Goal: Find specific page/section: Find specific page/section

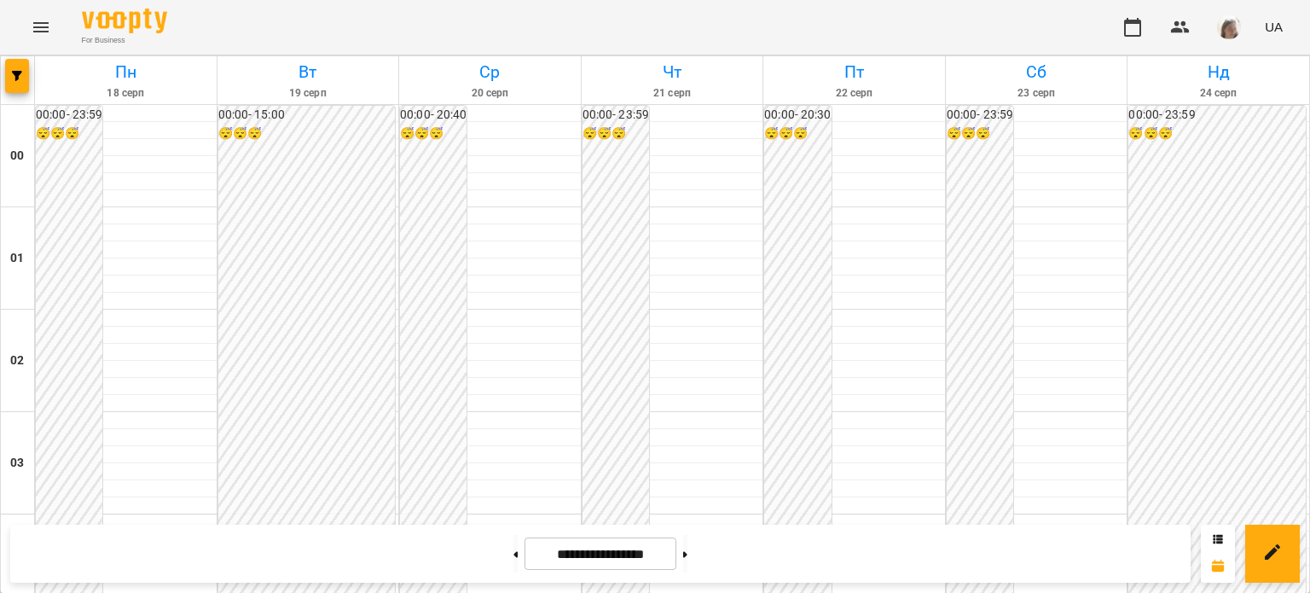
scroll to position [1376, 0]
click at [35, 21] on icon "Menu" at bounding box center [41, 27] width 20 height 20
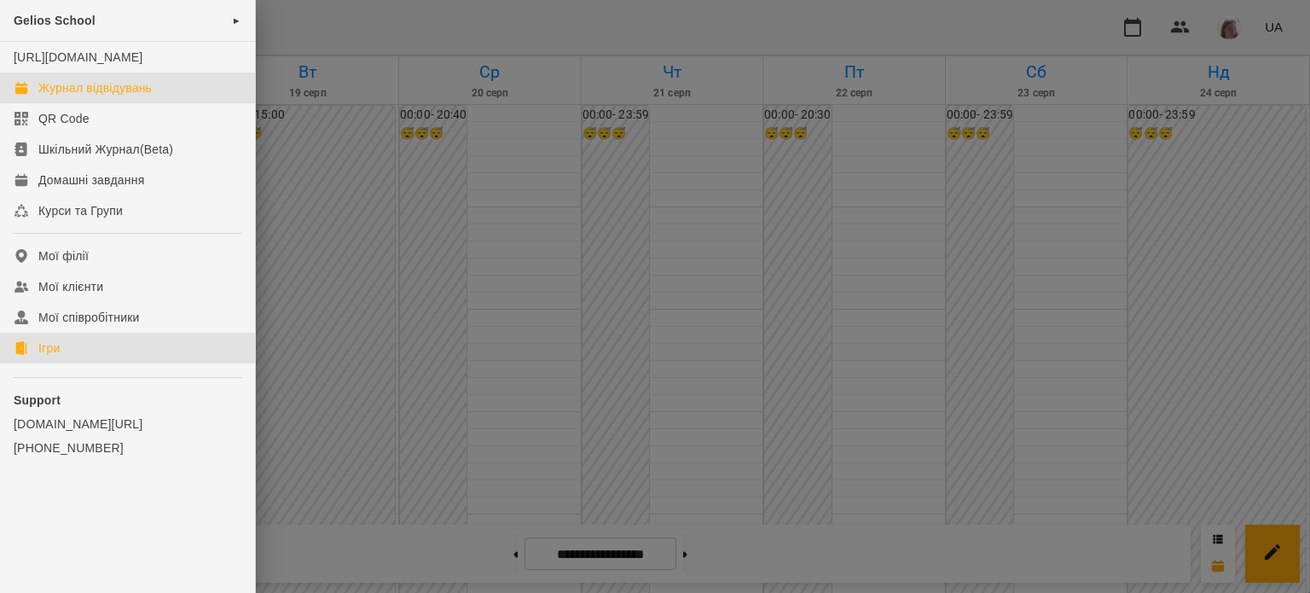
click at [72, 363] on link "Ігри" at bounding box center [127, 348] width 255 height 31
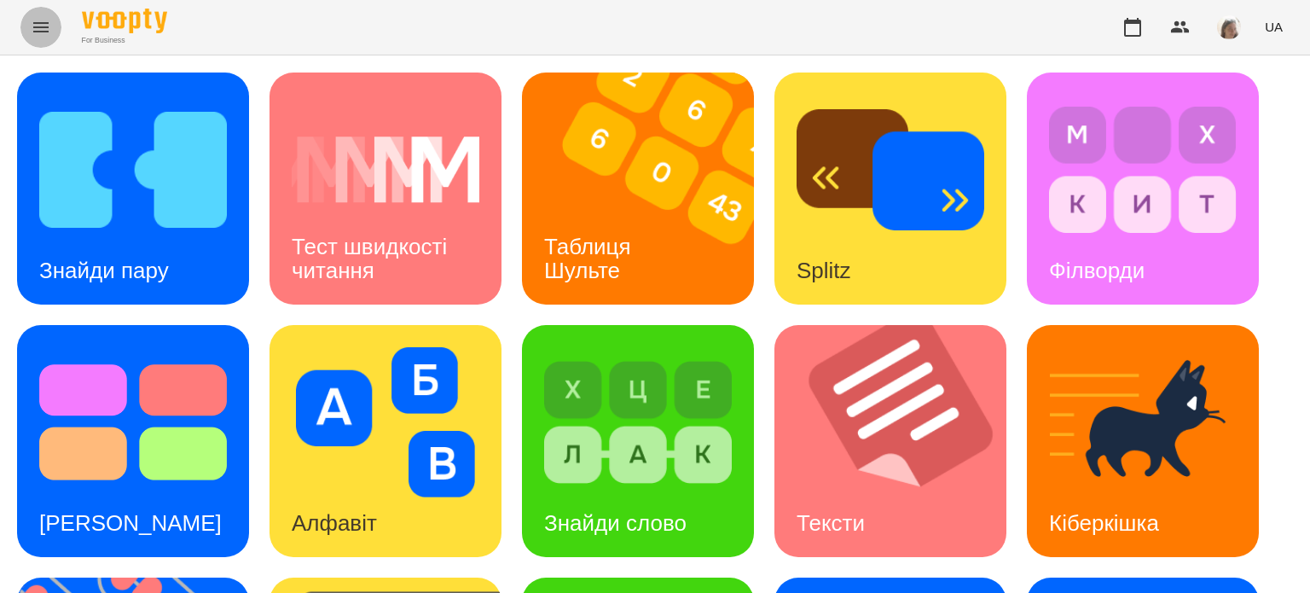
click at [44, 21] on icon "Menu" at bounding box center [41, 27] width 20 height 20
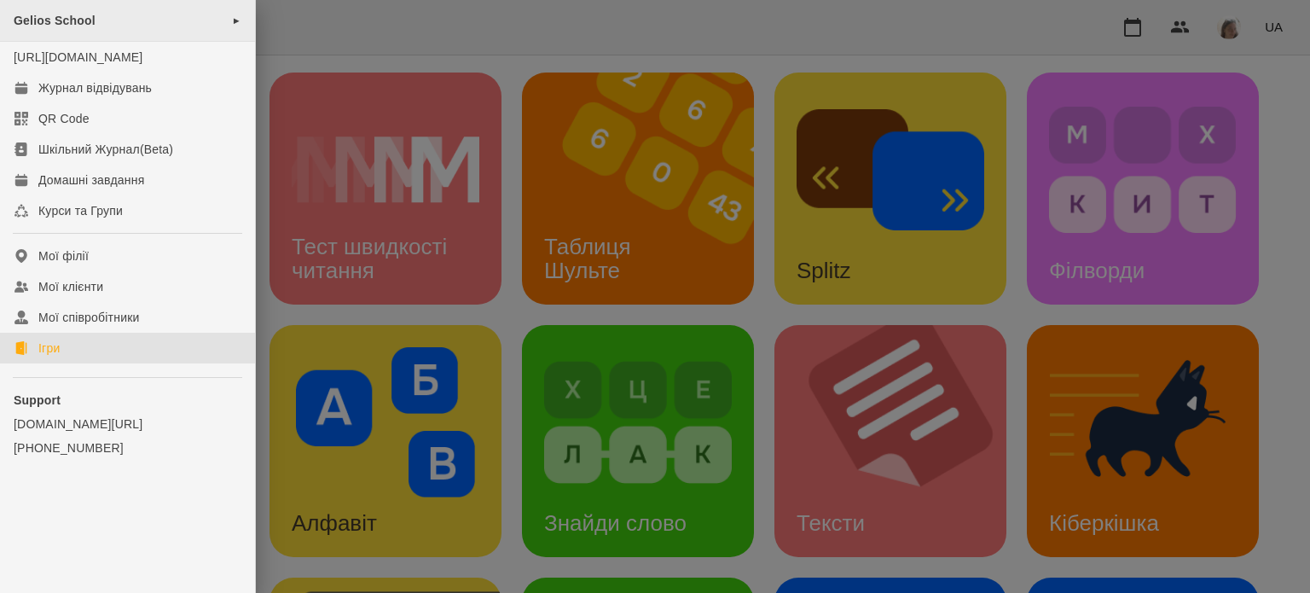
click at [89, 26] on span "Gelios School" at bounding box center [55, 21] width 82 height 14
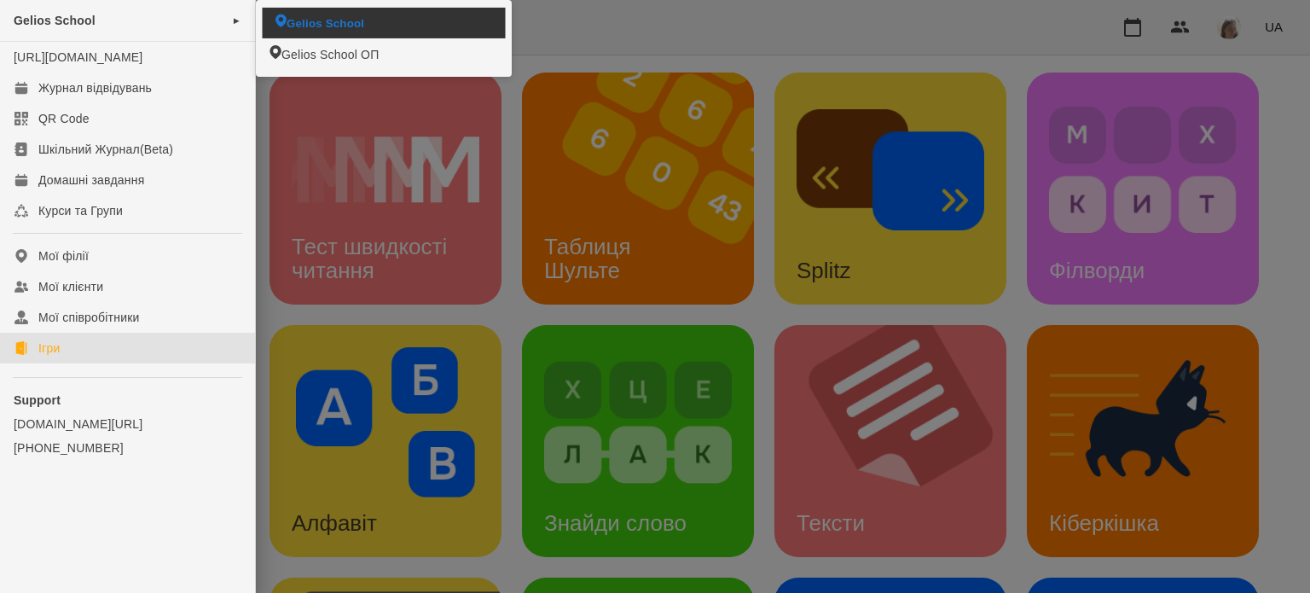
click at [321, 19] on span "Gelios School" at bounding box center [325, 22] width 78 height 16
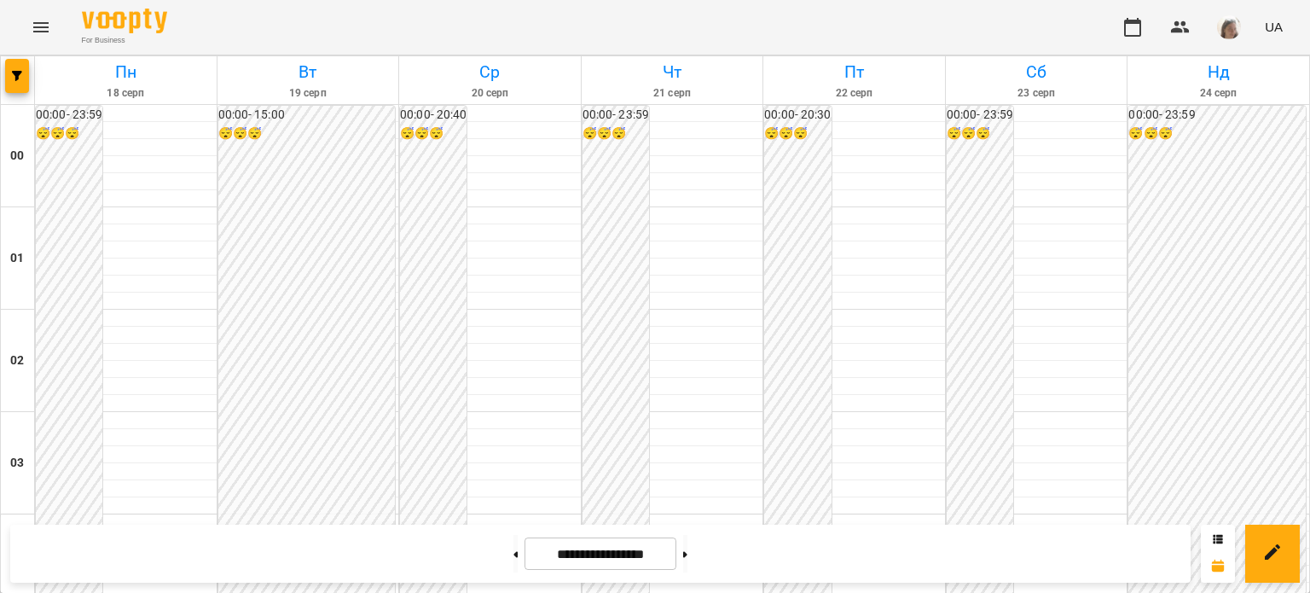
scroll to position [1202, 0]
click at [38, 21] on icon "Menu" at bounding box center [41, 27] width 20 height 20
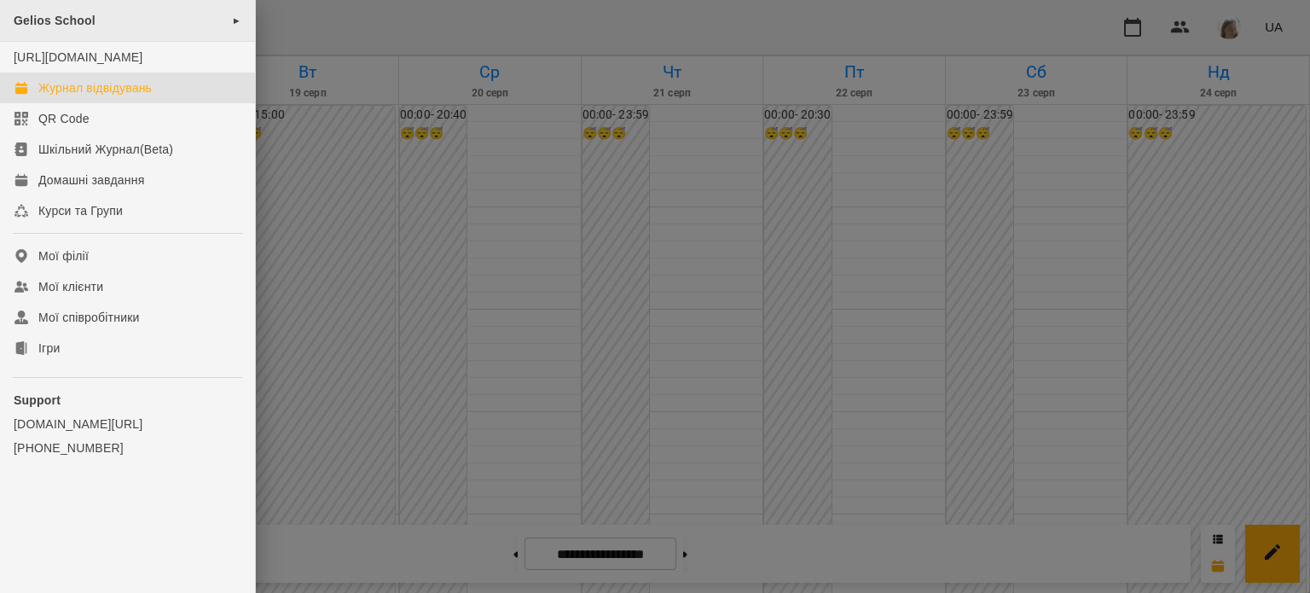
click at [135, 30] on div "Gelios School ►" at bounding box center [127, 21] width 255 height 42
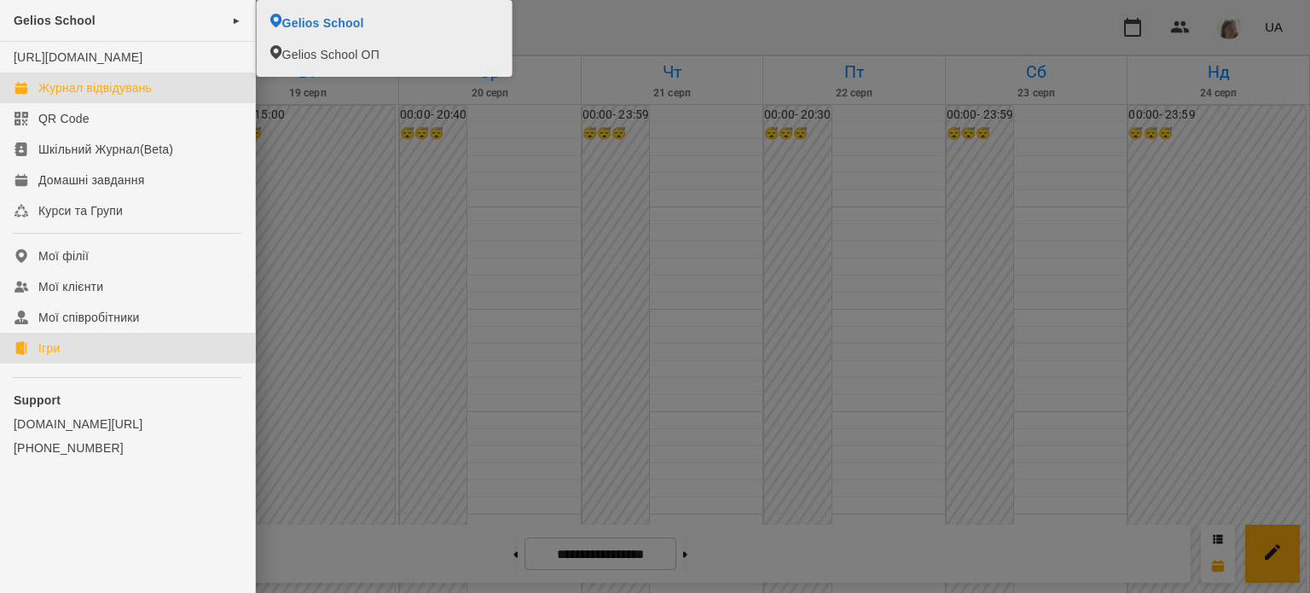
click at [138, 363] on link "Ігри" at bounding box center [127, 348] width 255 height 31
